Goal: Transaction & Acquisition: Purchase product/service

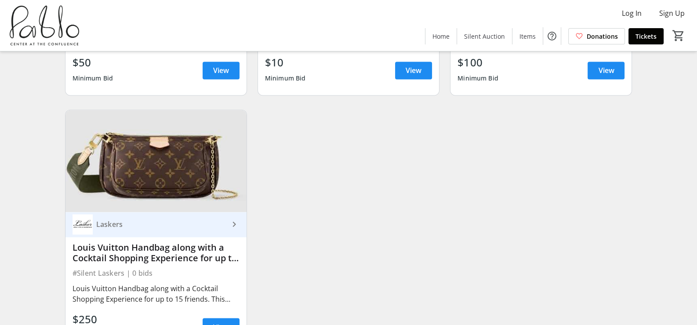
scroll to position [1833, 0]
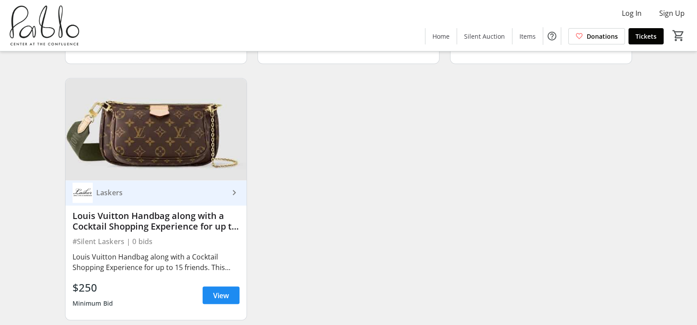
click at [231, 187] on mat-icon "keyboard_arrow_right" at bounding box center [234, 192] width 11 height 11
click at [218, 290] on span "View" at bounding box center [221, 295] width 16 height 11
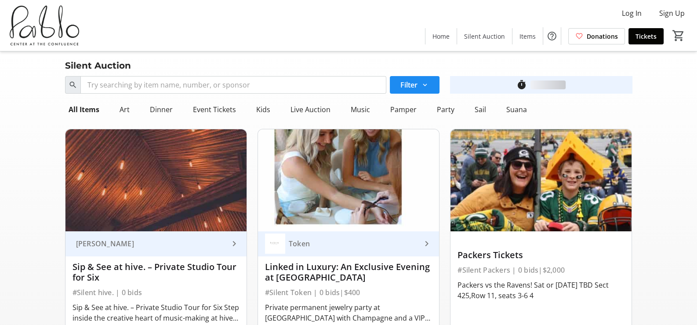
scroll to position [1833, 0]
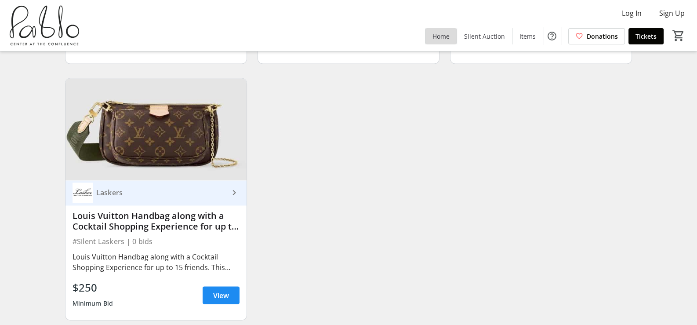
click at [448, 37] on span "Home" at bounding box center [441, 36] width 17 height 9
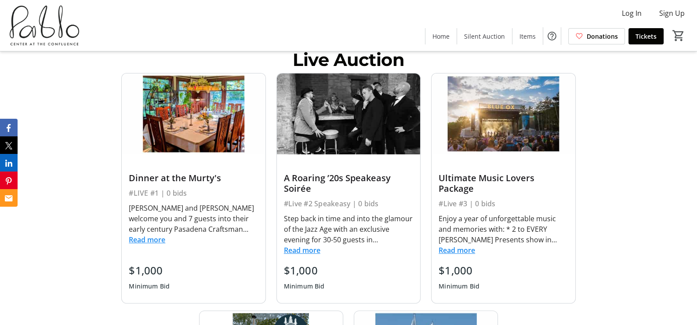
scroll to position [273, 0]
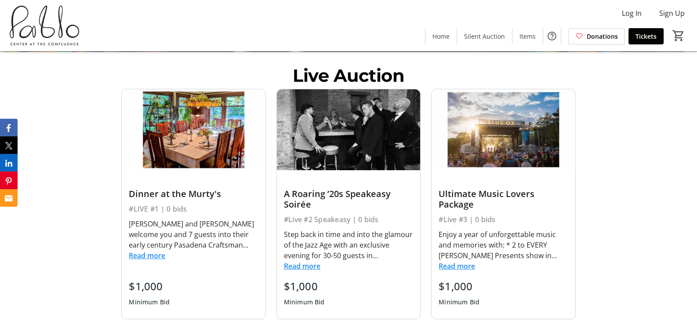
click at [301, 265] on button "Read more" at bounding box center [302, 266] width 36 height 11
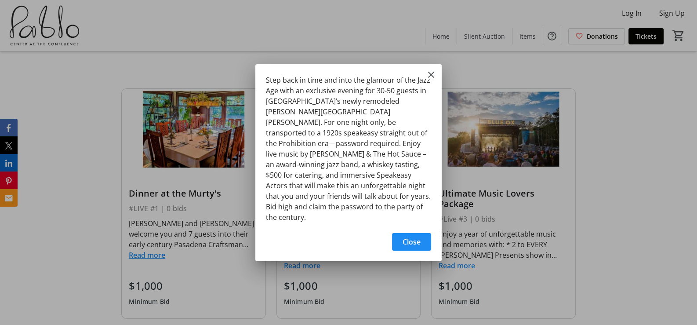
scroll to position [0, 0]
click at [436, 80] on mat-icon "Close" at bounding box center [431, 74] width 11 height 11
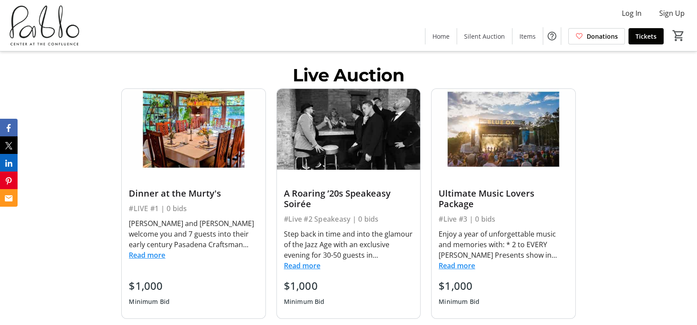
scroll to position [273, 0]
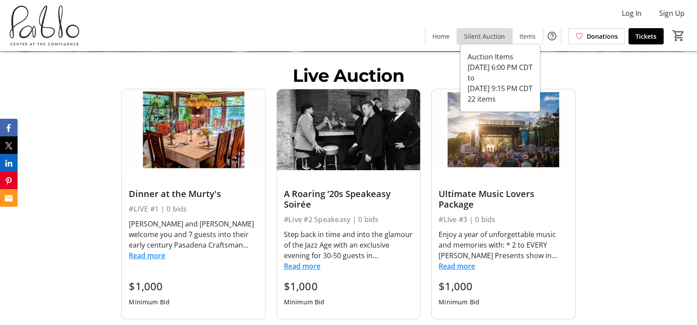
click at [494, 37] on span "Silent Auction" at bounding box center [484, 36] width 41 height 9
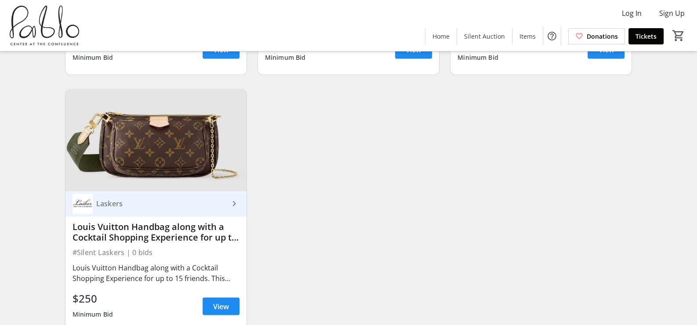
scroll to position [1833, 0]
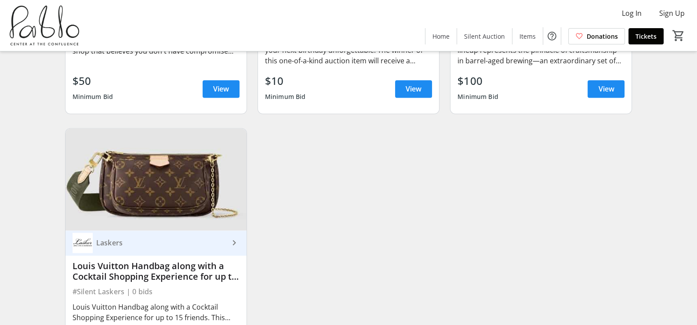
scroll to position [1833, 0]
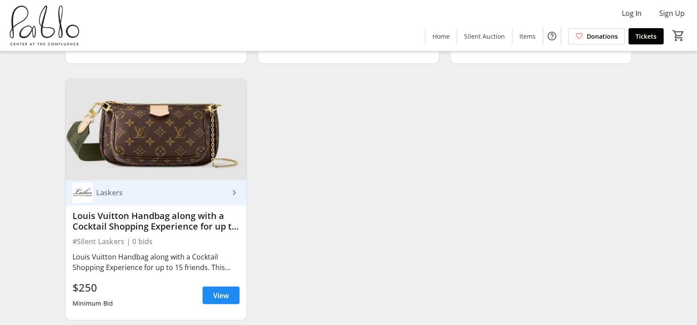
click at [177, 107] on img at bounding box center [156, 129] width 181 height 102
click at [233, 284] on span at bounding box center [221, 294] width 37 height 21
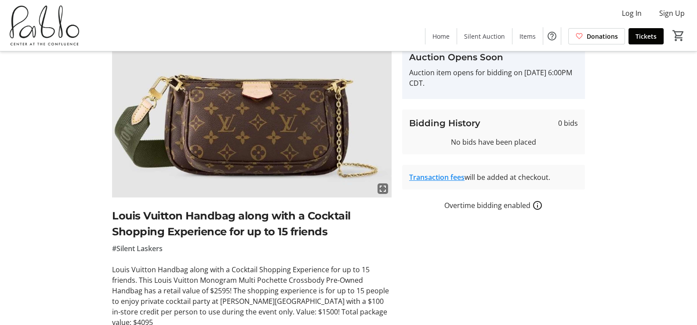
scroll to position [44, 0]
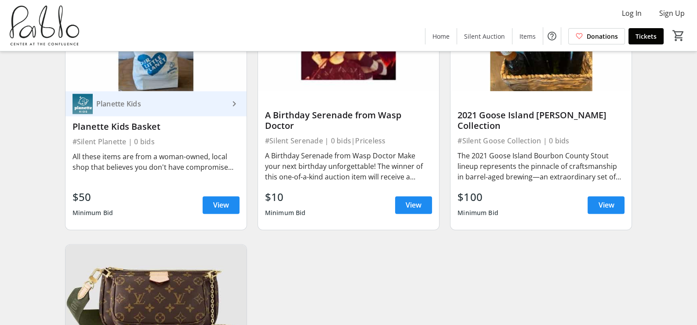
scroll to position [1668, 0]
click at [438, 36] on span "Home" at bounding box center [441, 36] width 17 height 9
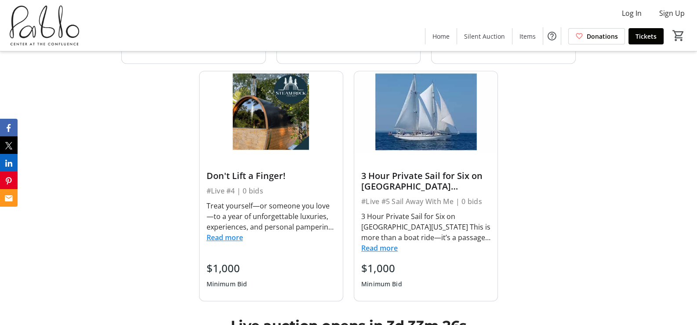
scroll to position [529, 0]
click at [232, 237] on button "Read more" at bounding box center [225, 237] width 36 height 11
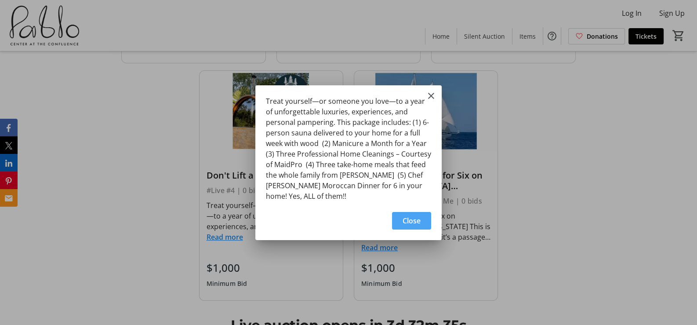
click at [409, 222] on span "Close" at bounding box center [412, 220] width 18 height 11
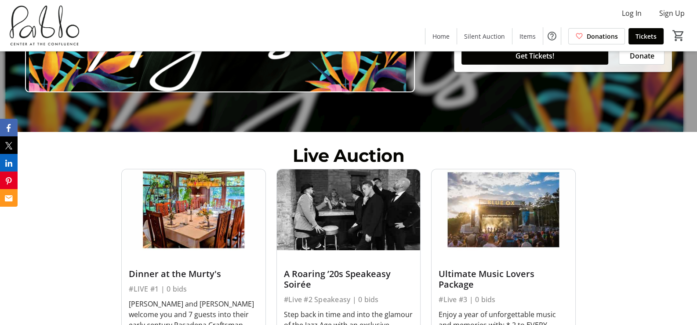
scroll to position [193, 0]
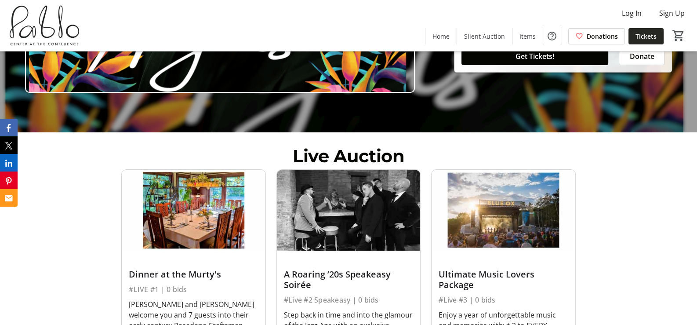
click at [655, 33] on span "Tickets" at bounding box center [646, 36] width 21 height 9
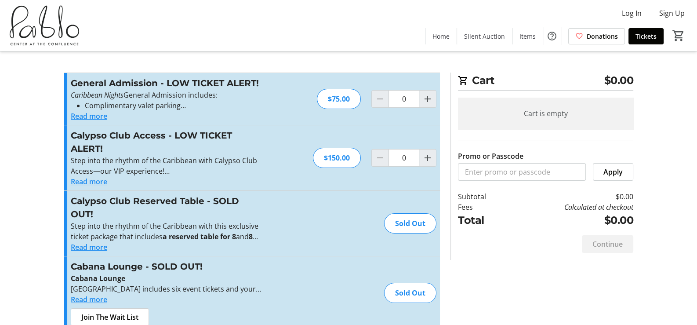
click at [89, 182] on button "Read more" at bounding box center [89, 181] width 36 height 11
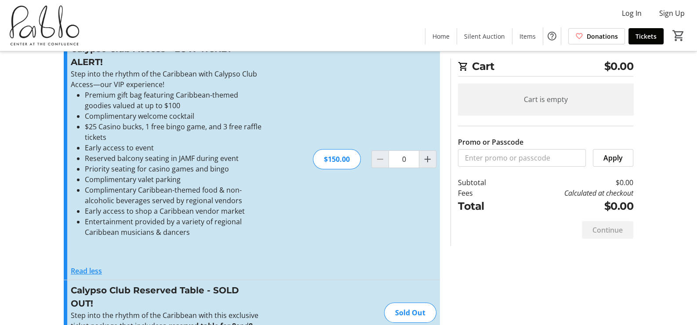
scroll to position [87, 0]
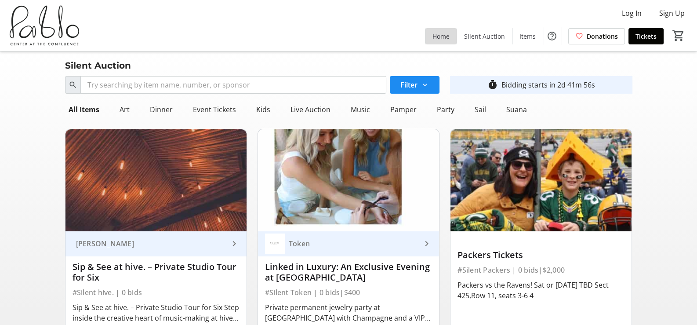
click at [445, 39] on span "Home" at bounding box center [441, 36] width 17 height 9
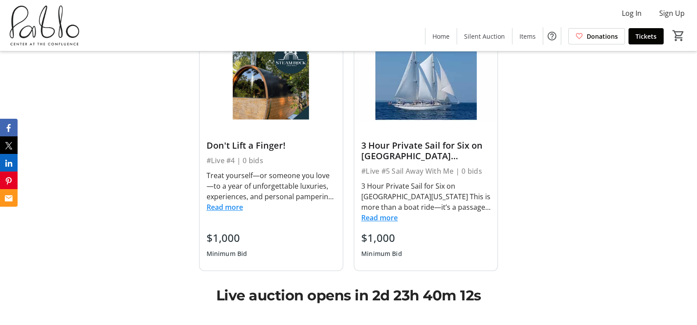
scroll to position [614, 0]
